Goal: Find contact information: Find contact information

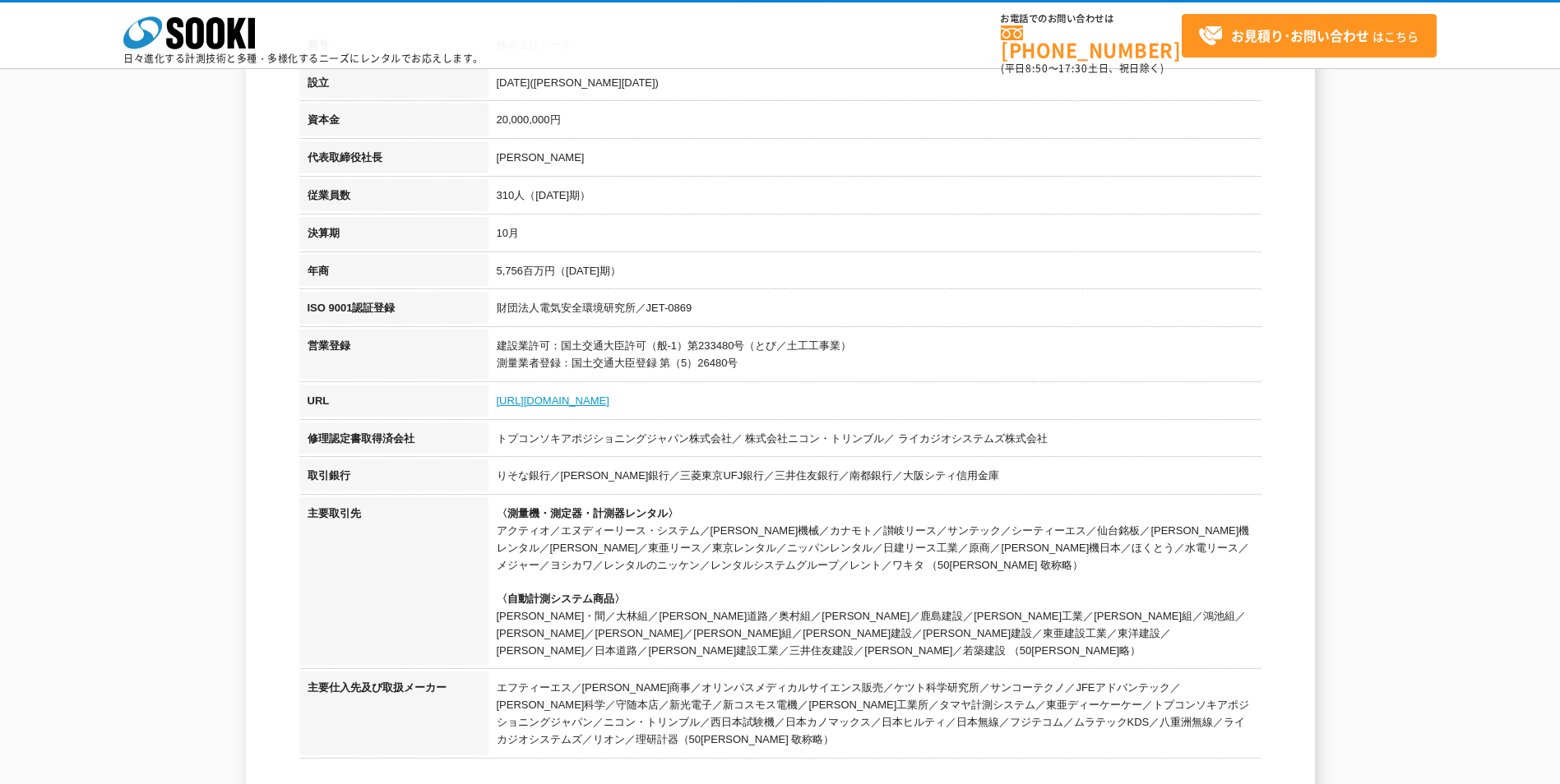
click at [574, 406] on link "[URL][DOMAIN_NAME]" at bounding box center [552, 401] width 112 height 13
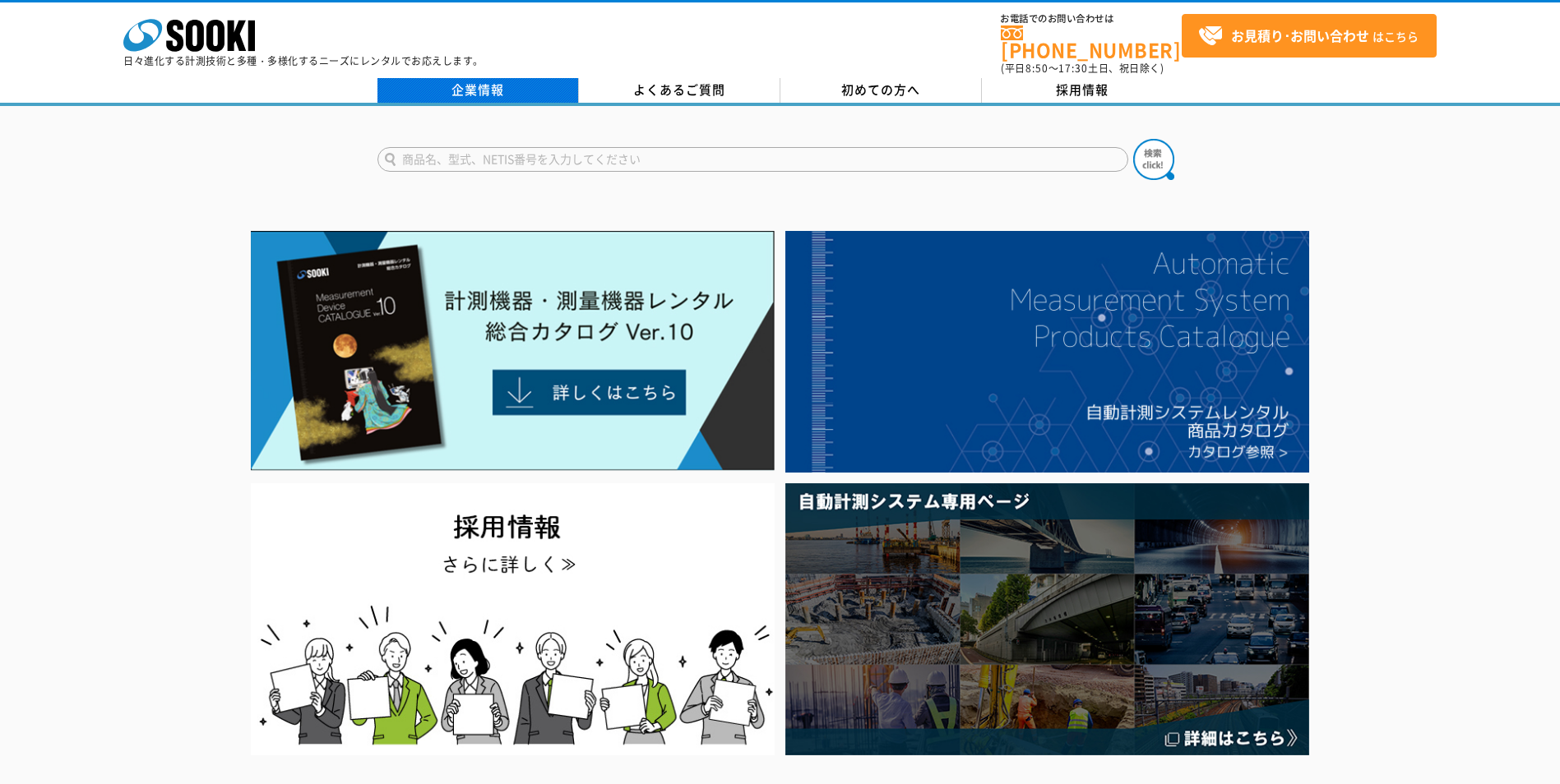
click at [505, 82] on link "企業情報" at bounding box center [478, 90] width 201 height 24
click at [480, 78] on link "企業情報" at bounding box center [478, 90] width 201 height 24
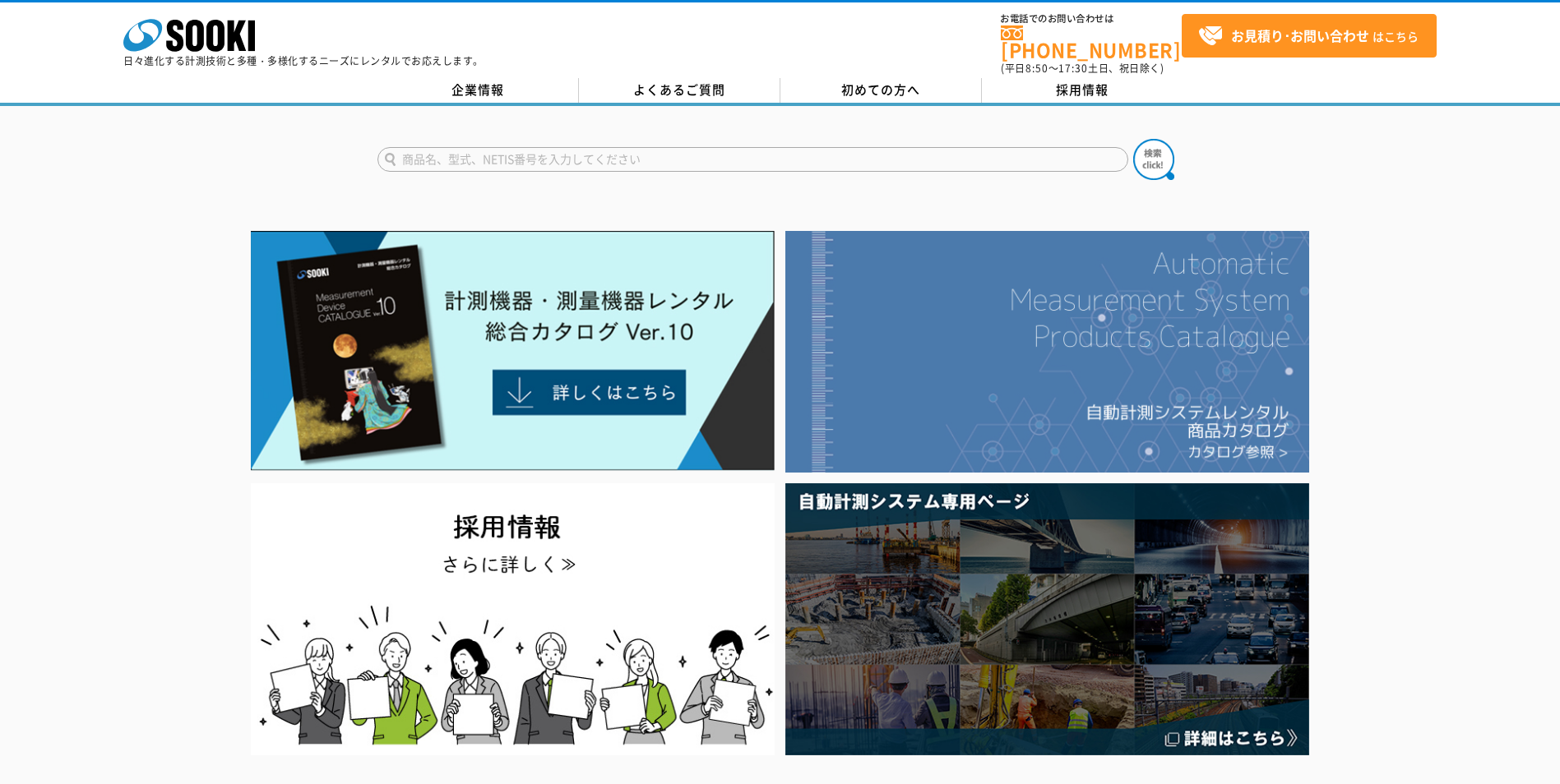
drag, startPoint x: 956, startPoint y: 351, endPoint x: 998, endPoint y: 424, distance: 84.2
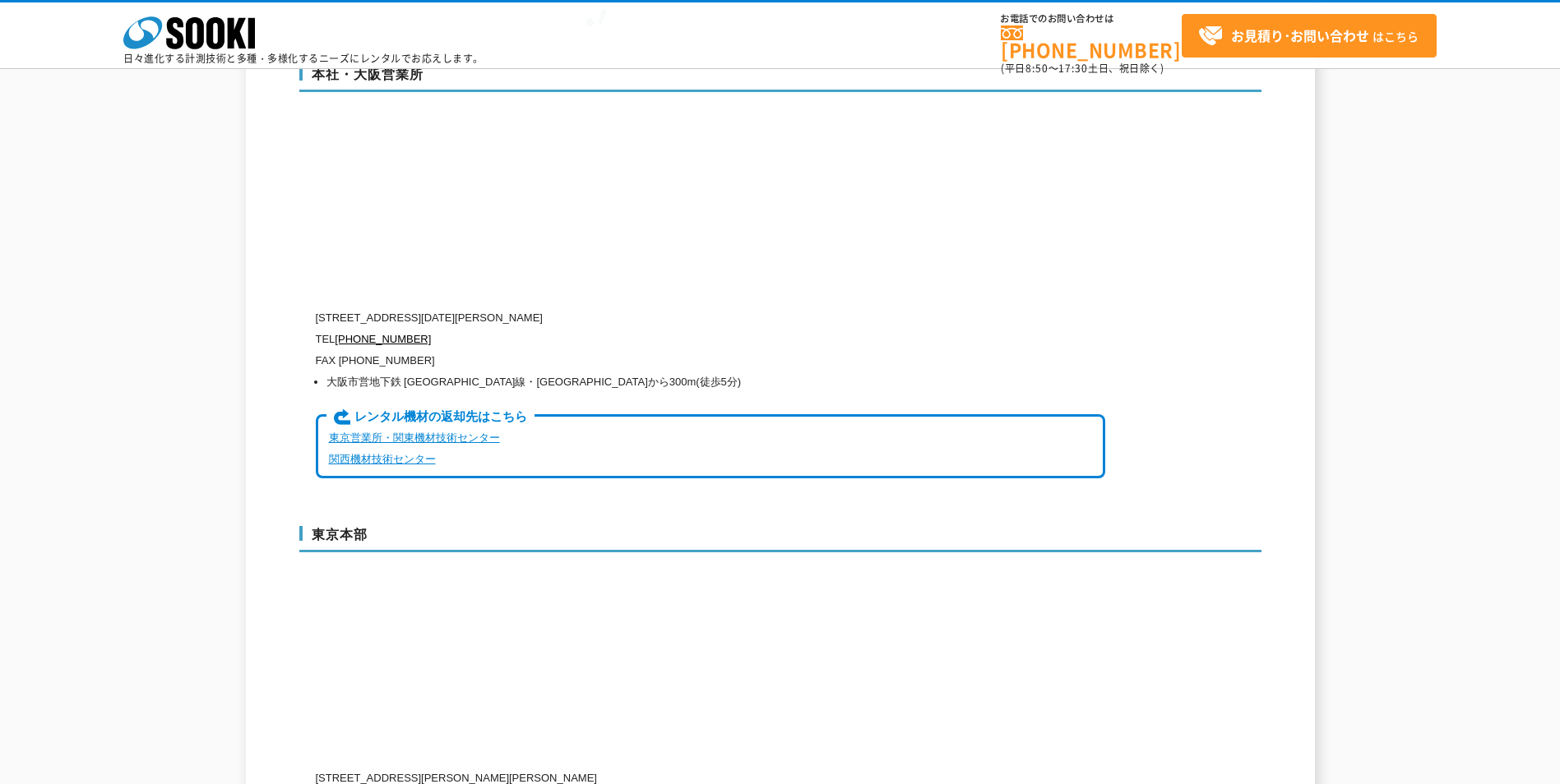
scroll to position [3946, 0]
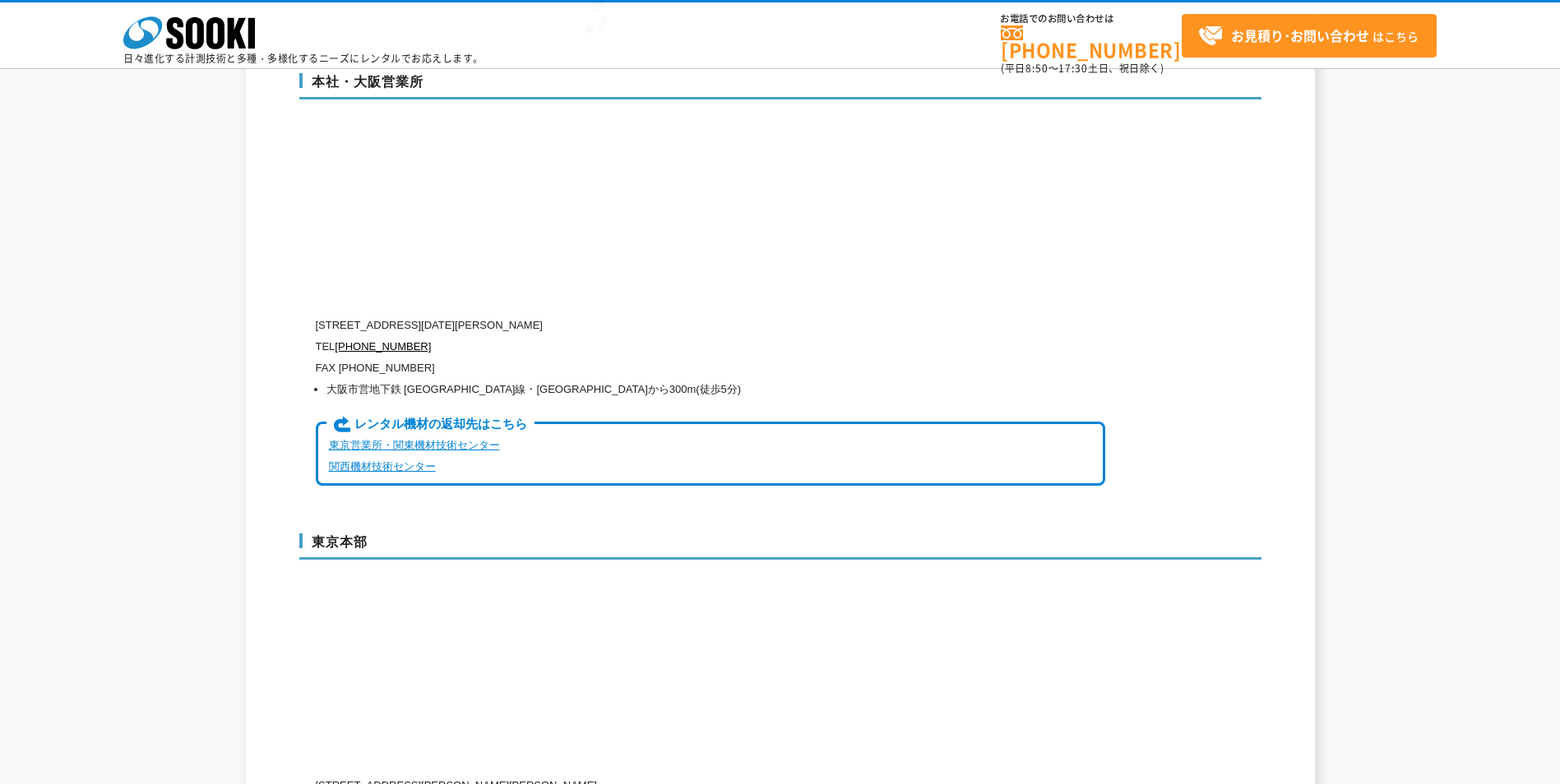
drag, startPoint x: 652, startPoint y: 288, endPoint x: 385, endPoint y: 293, distance: 267.0
click at [385, 315] on p "[STREET_ADDRESS][DATE][PERSON_NAME]" at bounding box center [710, 326] width 789 height 22
copy p "大阪府大阪市西区西本町1-15-10 辰野西本町ビル13階"
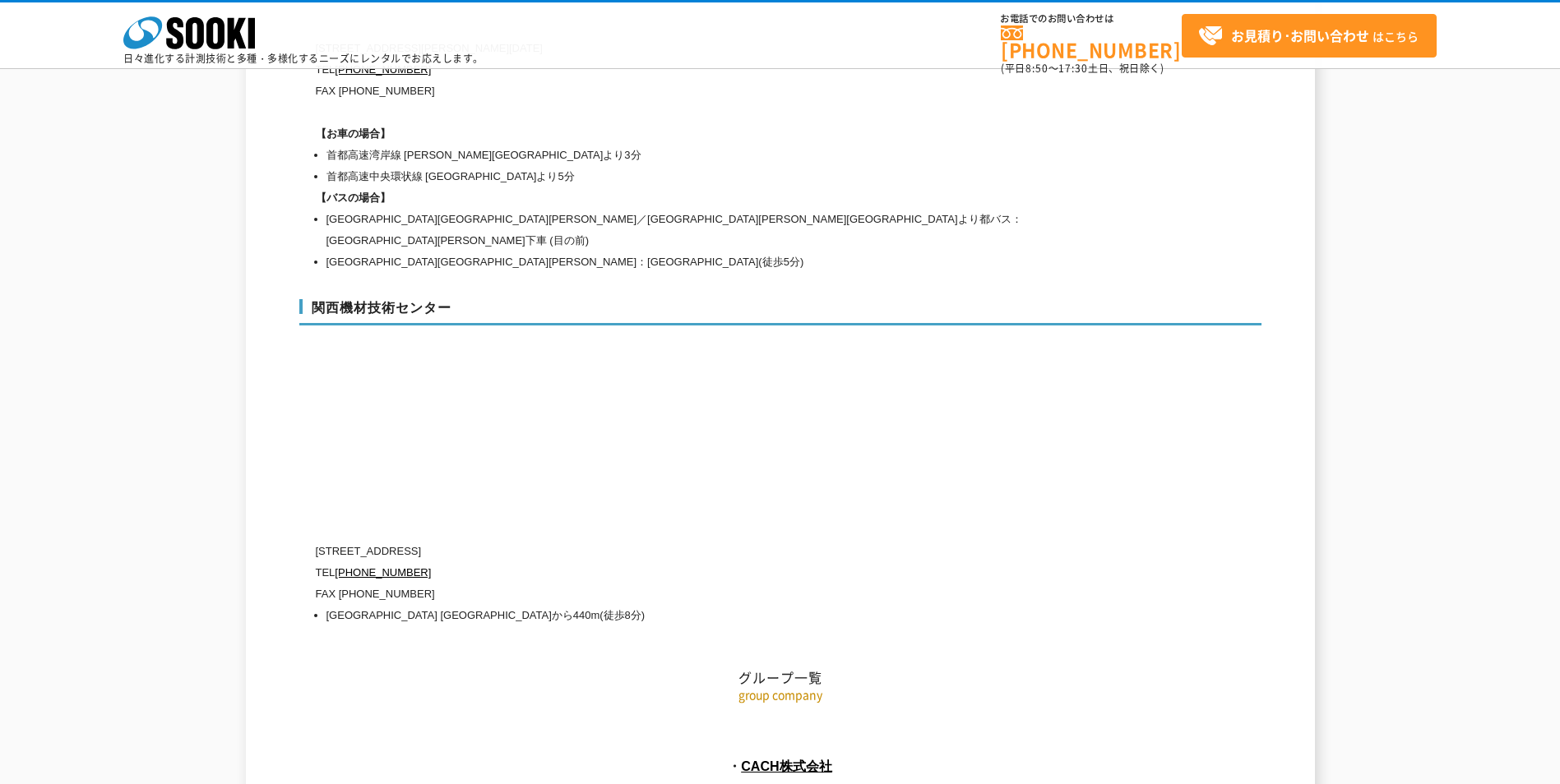
scroll to position [7352, 0]
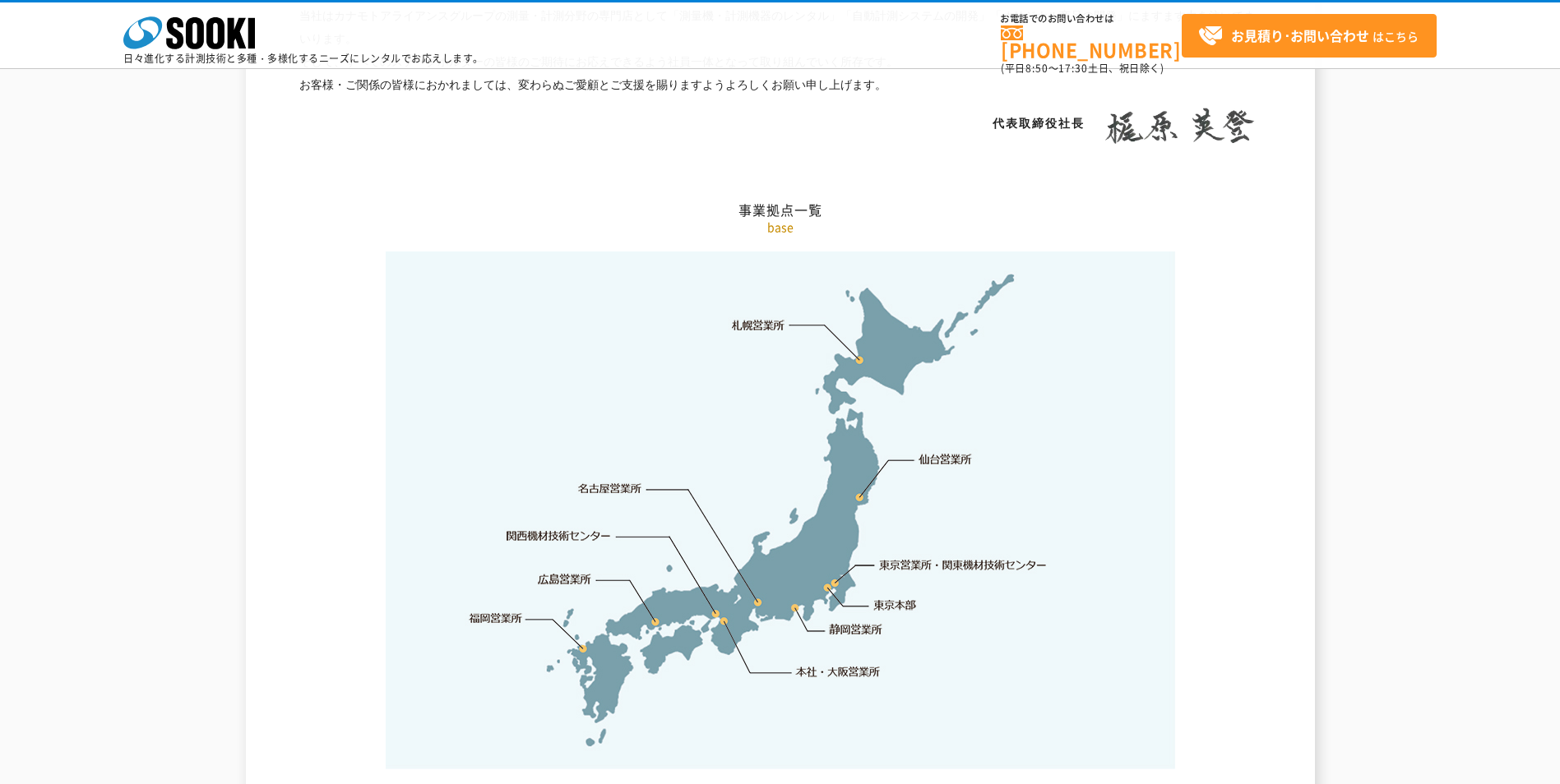
scroll to position [3453, 0]
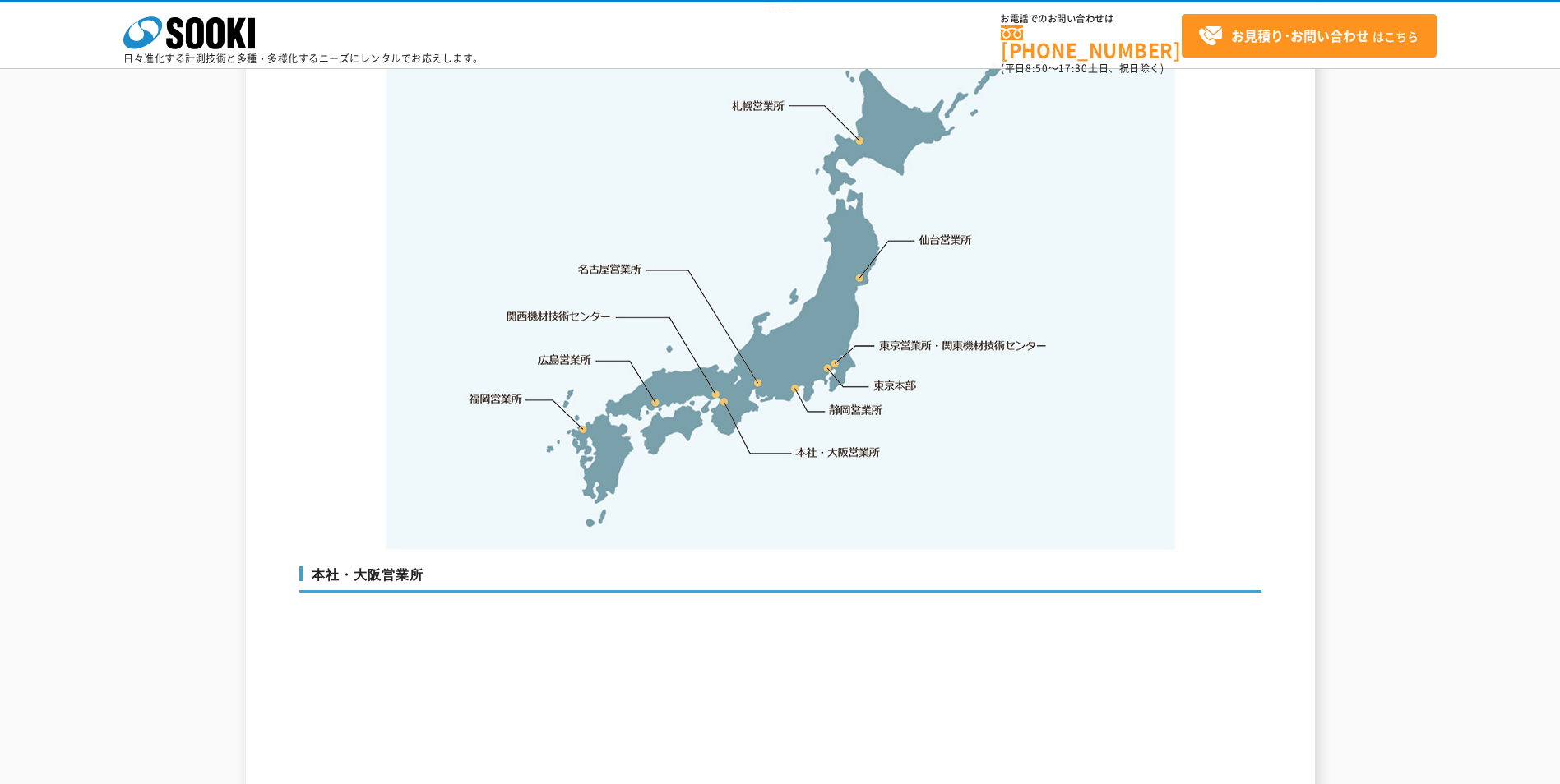
click at [815, 444] on link "本社・大阪営業所" at bounding box center [837, 452] width 86 height 16
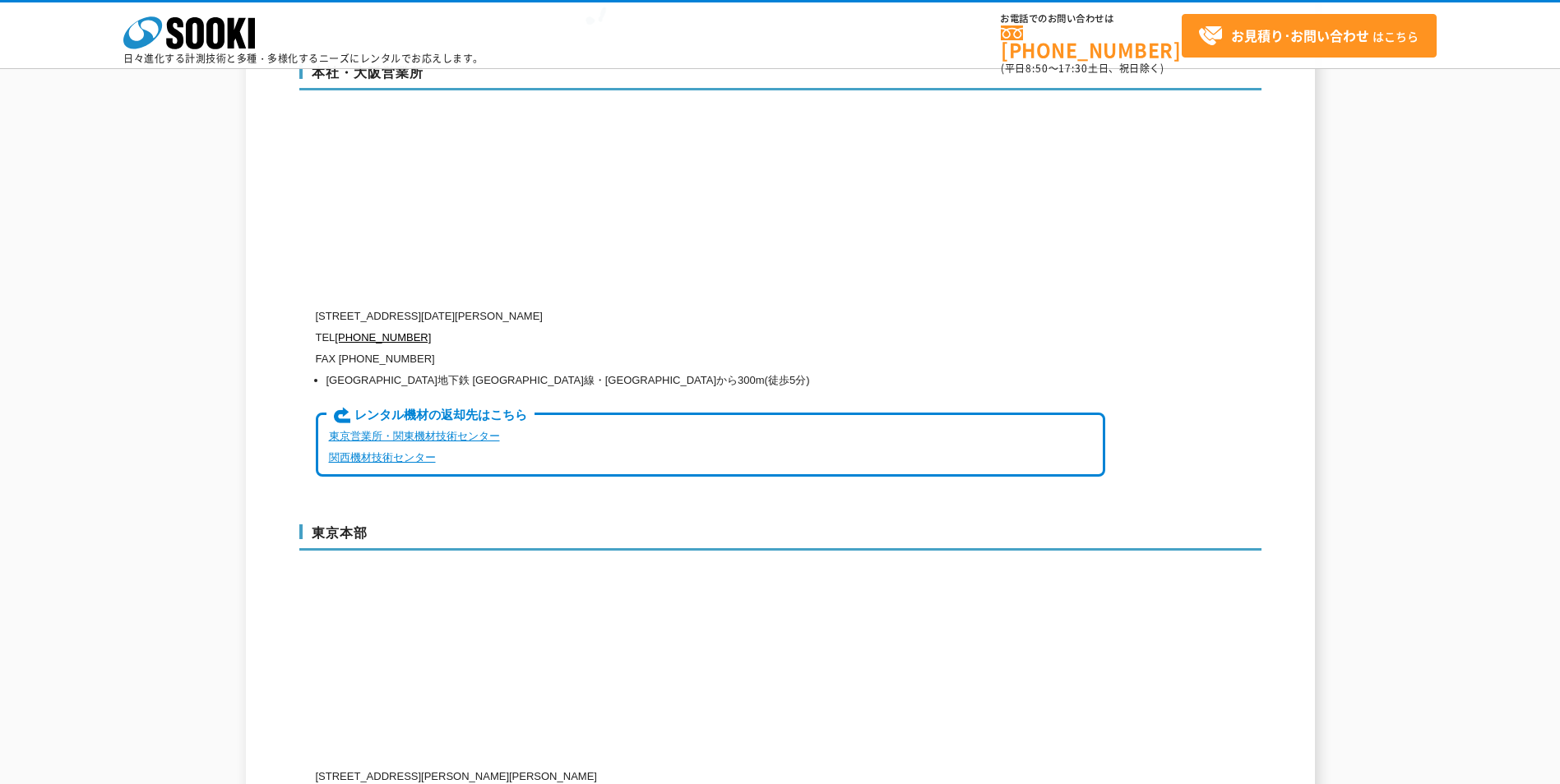
scroll to position [3969, 0]
